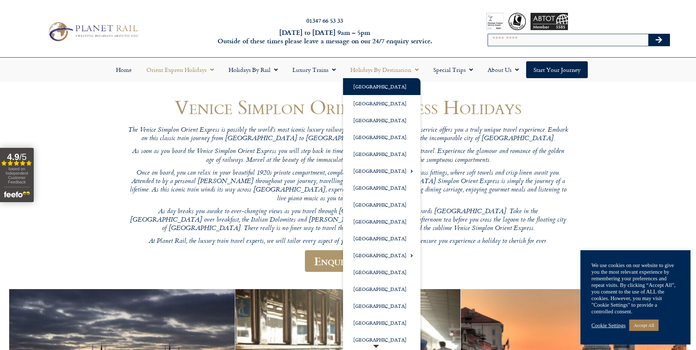
click at [364, 83] on link "[GEOGRAPHIC_DATA]" at bounding box center [381, 86] width 77 height 17
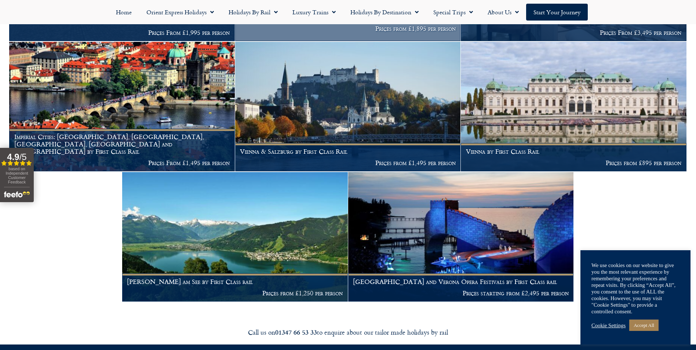
scroll to position [294, 0]
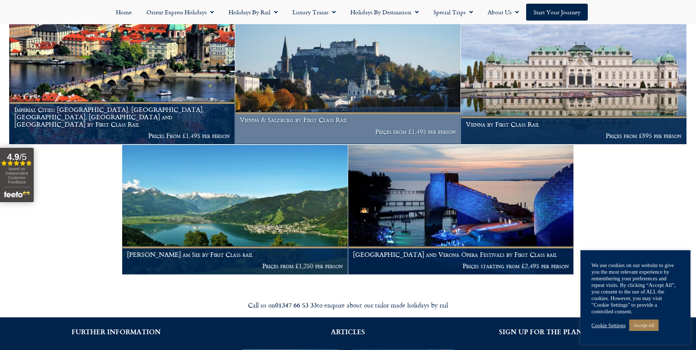
click at [330, 120] on h1 "Vienna & Salzburg by First Class Rail" at bounding box center [348, 119] width 216 height 7
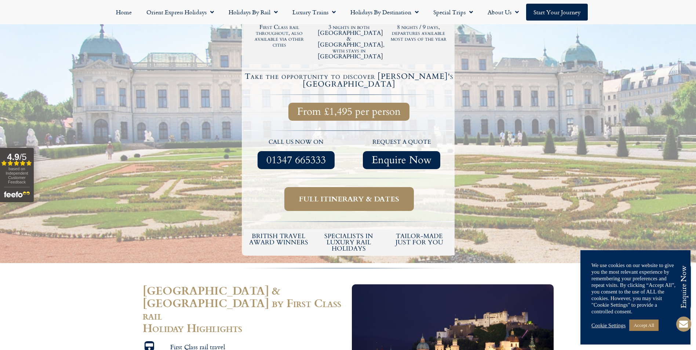
scroll to position [257, 0]
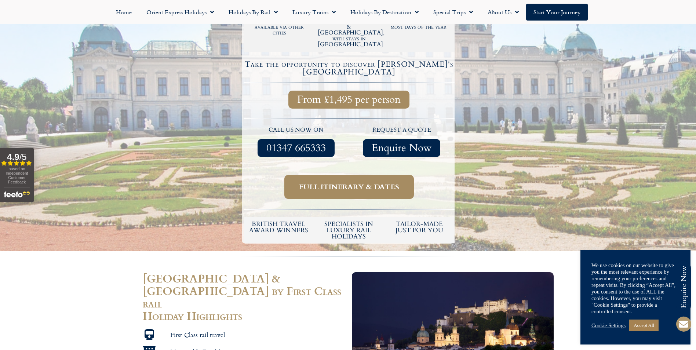
click at [362, 182] on span "Full itinerary & dates" at bounding box center [349, 186] width 100 height 9
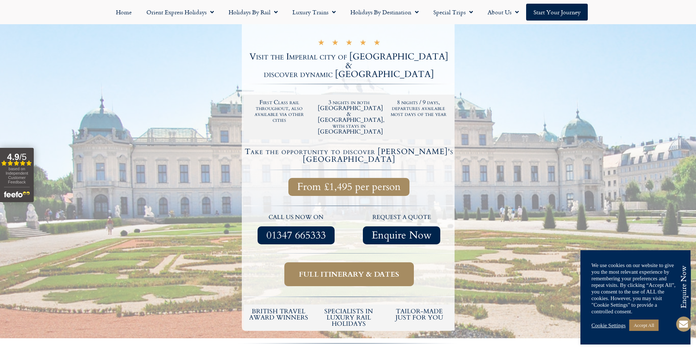
scroll to position [73, 0]
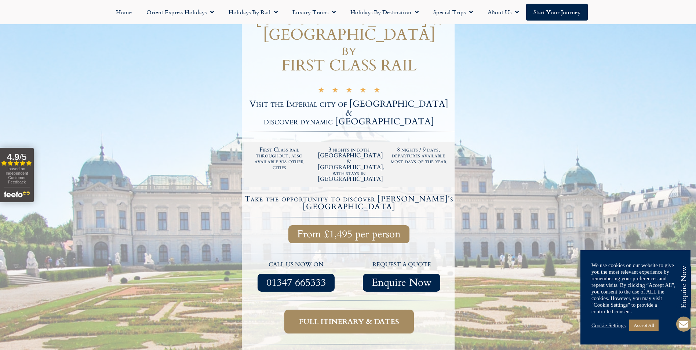
scroll to position [257, 0]
